Goal: Find specific page/section

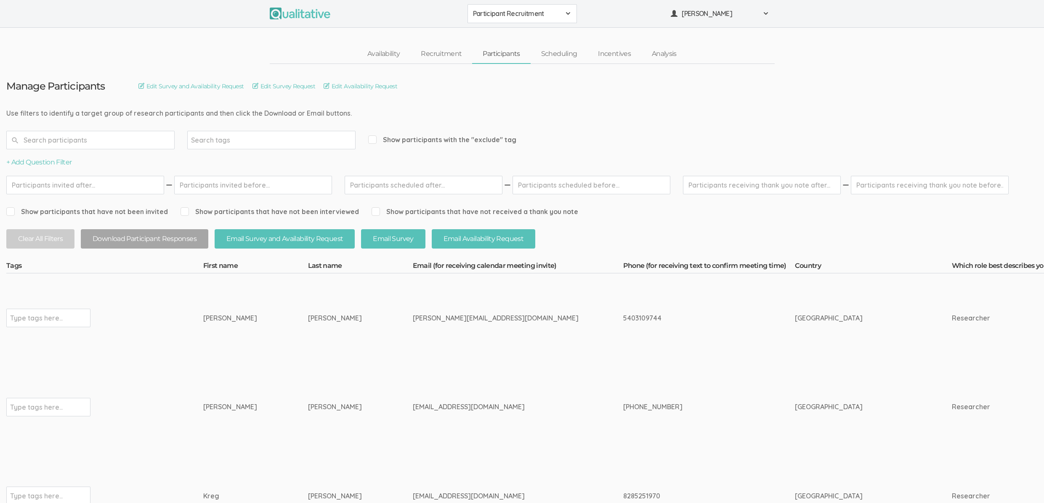
click at [308, 308] on td "[PERSON_NAME]" at bounding box center [360, 317] width 105 height 89
